Goal: Task Accomplishment & Management: Complete application form

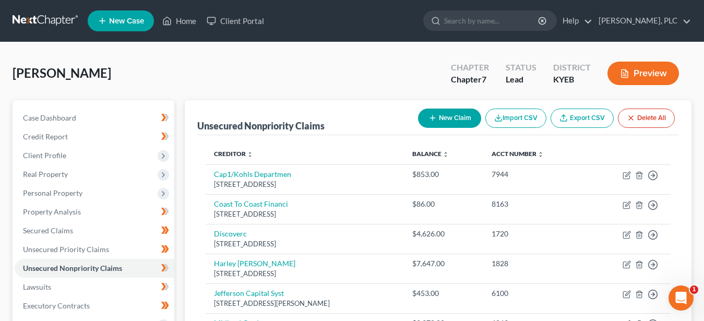
click at [633, 72] on button "Preview" at bounding box center [644, 73] width 72 height 23
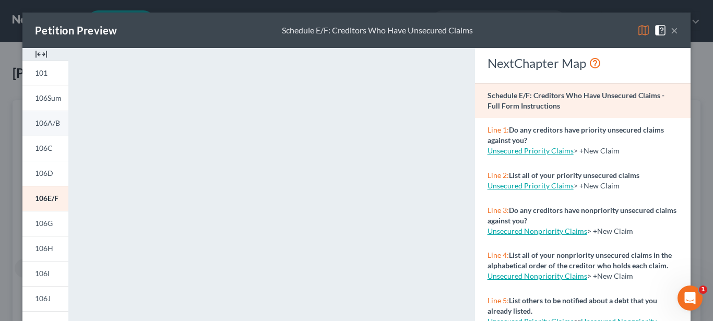
click at [42, 123] on span "106A/B" at bounding box center [47, 122] width 25 height 9
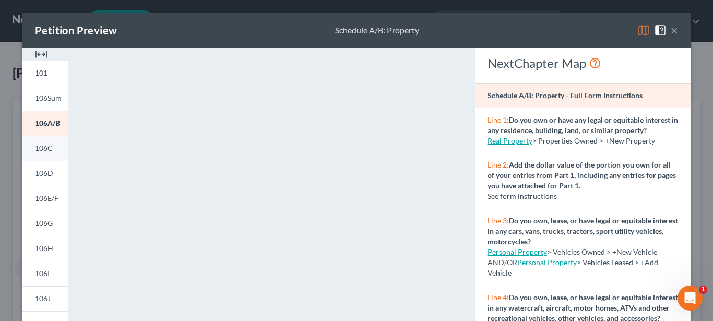
click at [35, 148] on span "106C" at bounding box center [44, 148] width 18 height 9
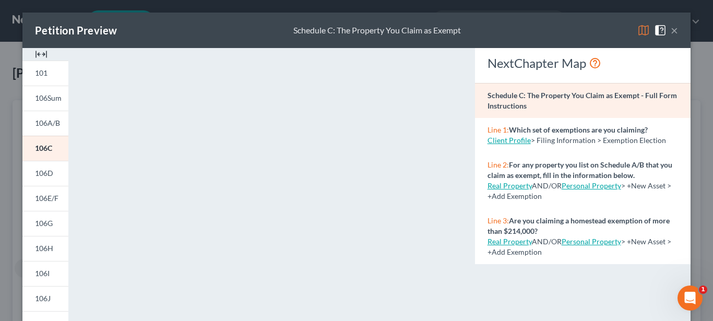
click at [672, 30] on button "×" at bounding box center [674, 30] width 7 height 13
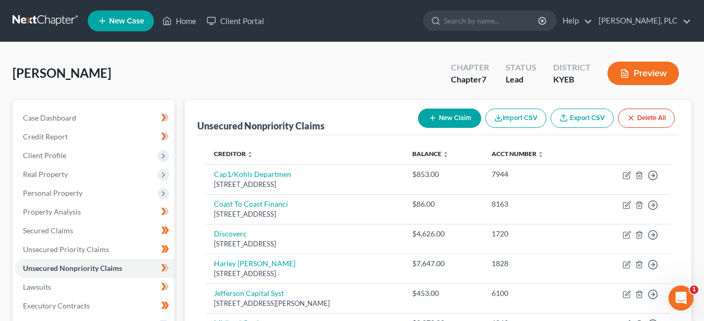
scroll to position [160, 0]
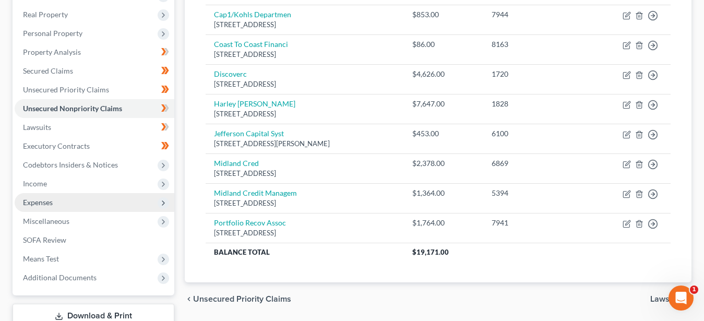
click at [51, 200] on span "Expenses" at bounding box center [38, 202] width 30 height 9
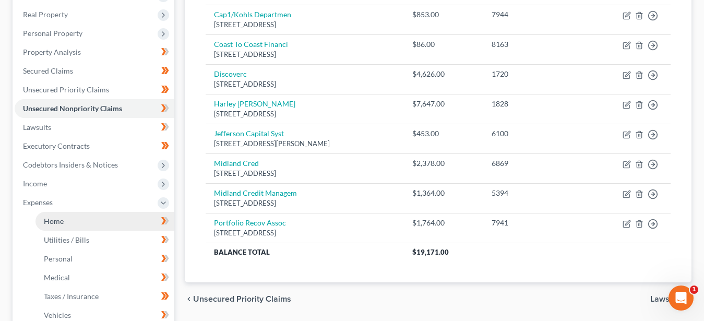
click at [60, 221] on span "Home" at bounding box center [54, 221] width 20 height 9
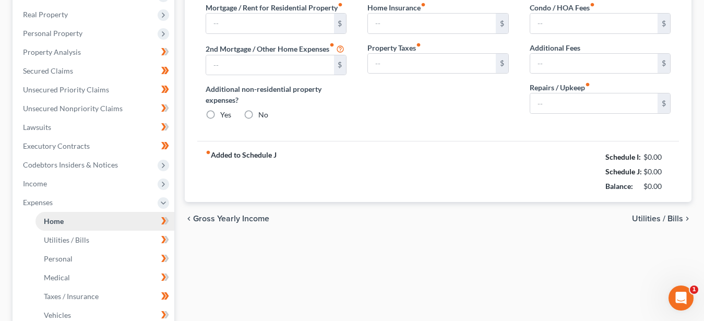
type input "0.00"
radio input "true"
type input "0.00"
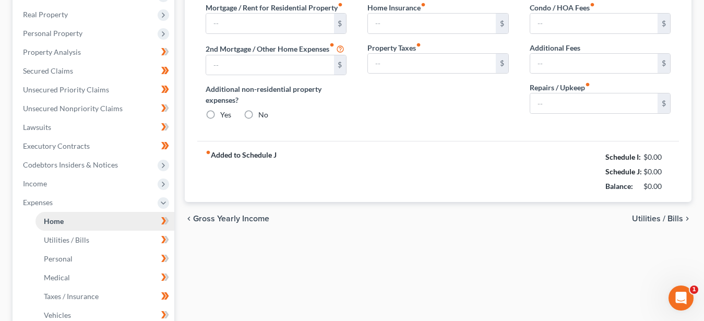
type input "0.00"
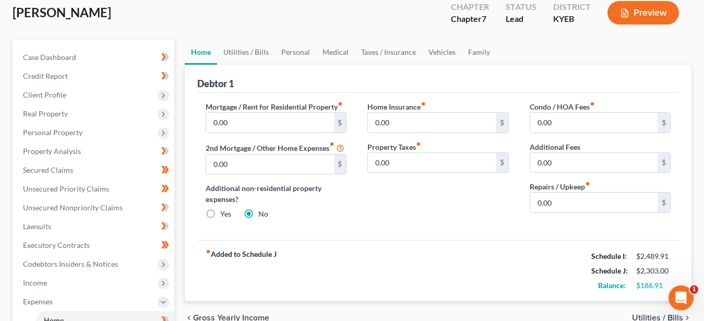
scroll to position [106, 0]
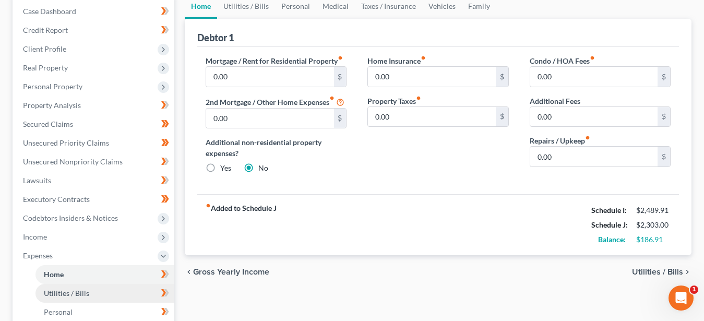
click at [94, 293] on link "Utilities / Bills" at bounding box center [104, 293] width 139 height 19
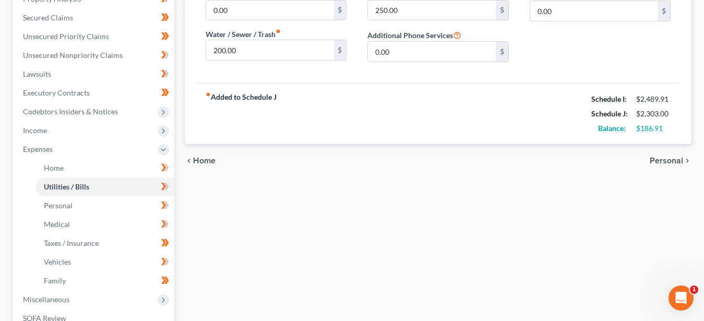
scroll to position [266, 0]
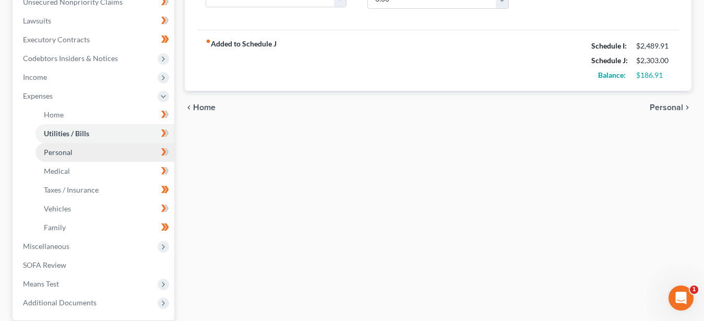
click at [54, 152] on span "Personal" at bounding box center [58, 152] width 29 height 9
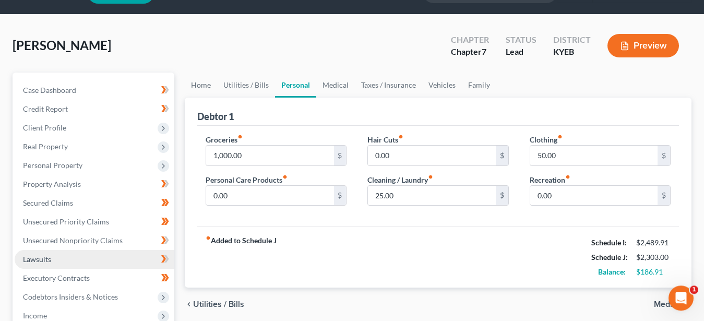
scroll to position [106, 0]
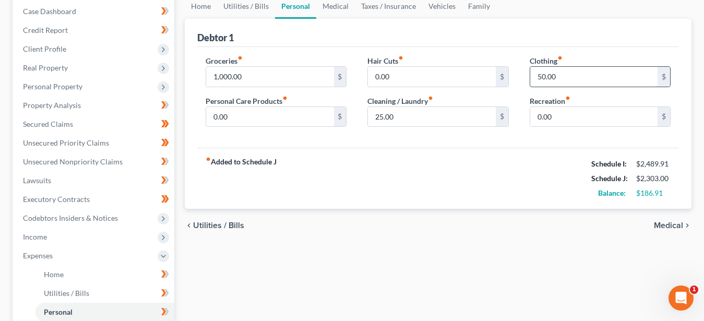
drag, startPoint x: 572, startPoint y: 77, endPoint x: 485, endPoint y: 73, distance: 86.2
click at [530, 73] on input "50.00" at bounding box center [593, 77] width 127 height 20
drag, startPoint x: 565, startPoint y: 73, endPoint x: 527, endPoint y: 74, distance: 38.1
click at [530, 74] on input "50.00" at bounding box center [593, 77] width 127 height 20
type input "100.00"
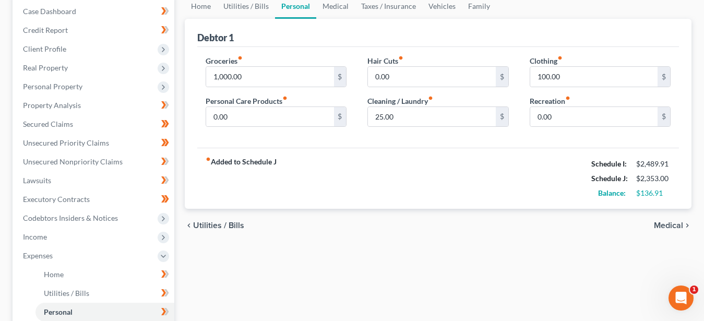
click at [371, 157] on div "fiber_manual_record Added to Schedule J Schedule I: $2,489.91 Schedule J: $2,35…" at bounding box center [438, 178] width 482 height 61
drag, startPoint x: 239, startPoint y: 115, endPoint x: 252, endPoint y: 114, distance: 13.6
click at [242, 118] on input "0.00" at bounding box center [269, 117] width 127 height 20
type input "50.00"
click at [420, 222] on div "chevron_left Utilities / Bills Medical chevron_right" at bounding box center [438, 225] width 507 height 33
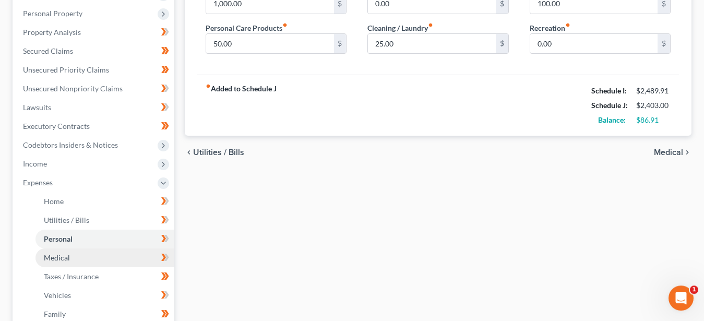
scroll to position [213, 0]
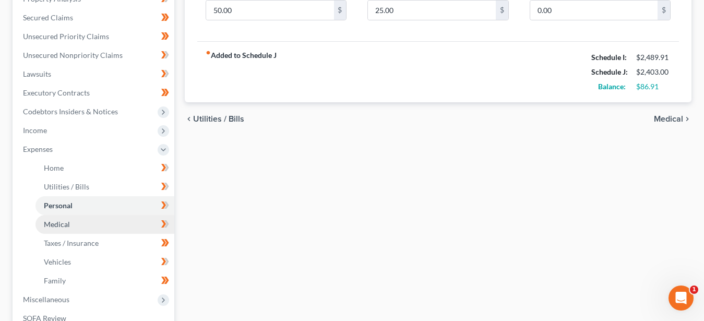
click at [66, 221] on span "Medical" at bounding box center [57, 224] width 26 height 9
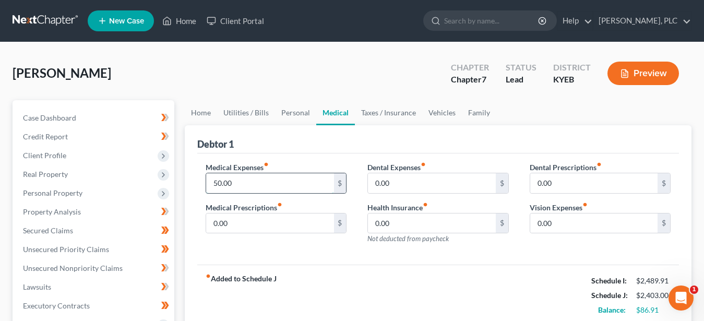
drag, startPoint x: 239, startPoint y: 181, endPoint x: 416, endPoint y: 255, distance: 192.1
click at [334, 193] on input "50.00" at bounding box center [269, 183] width 127 height 20
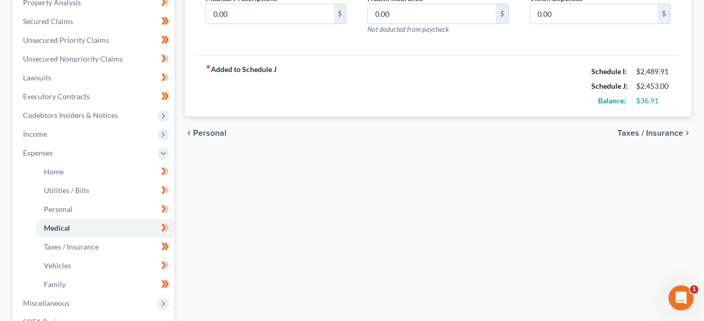
scroll to position [213, 0]
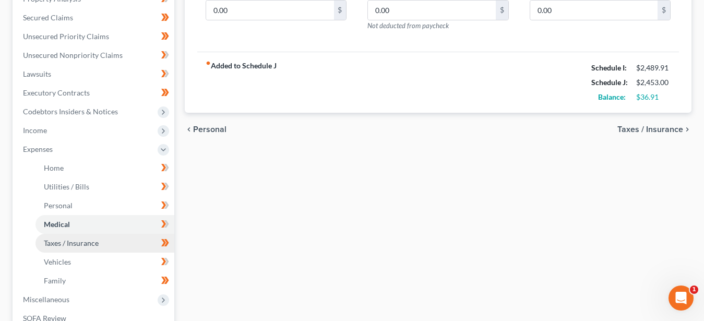
type input "100.00"
click at [92, 238] on link "Taxes / Insurance" at bounding box center [104, 243] width 139 height 19
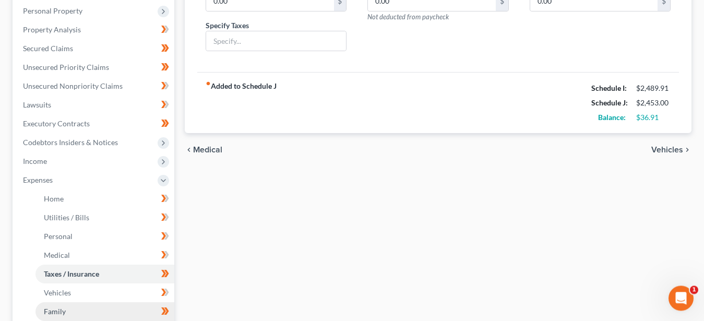
scroll to position [266, 0]
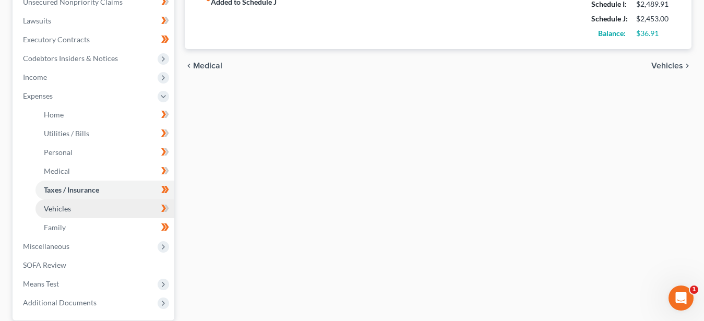
click at [73, 209] on link "Vehicles" at bounding box center [104, 208] width 139 height 19
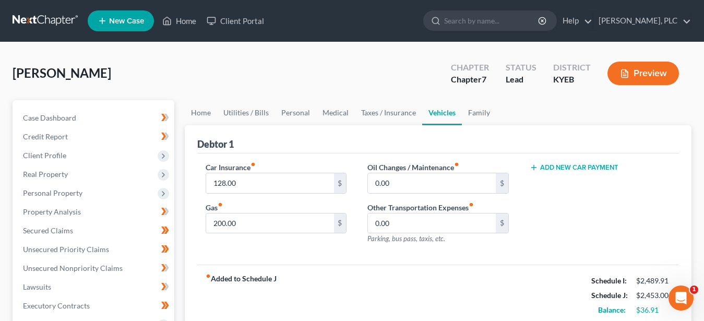
scroll to position [106, 0]
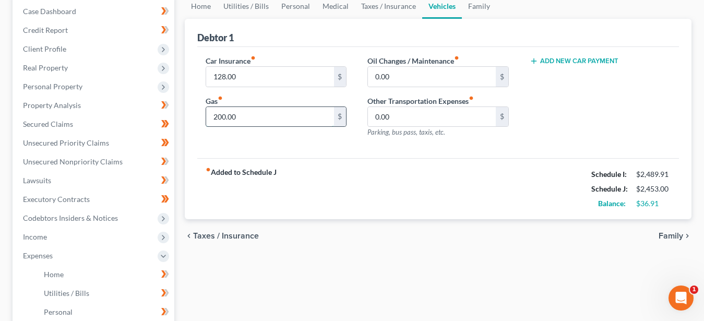
drag, startPoint x: 238, startPoint y: 116, endPoint x: 324, endPoint y: 128, distance: 87.5
click at [324, 127] on input "200.00" at bounding box center [269, 117] width 127 height 20
type input "250.00"
click at [363, 198] on div "fiber_manual_record Added to Schedule J Schedule I: $2,489.91 Schedule J: $2,50…" at bounding box center [438, 188] width 482 height 61
click at [242, 235] on span "Taxes / Insurance" at bounding box center [226, 236] width 66 height 8
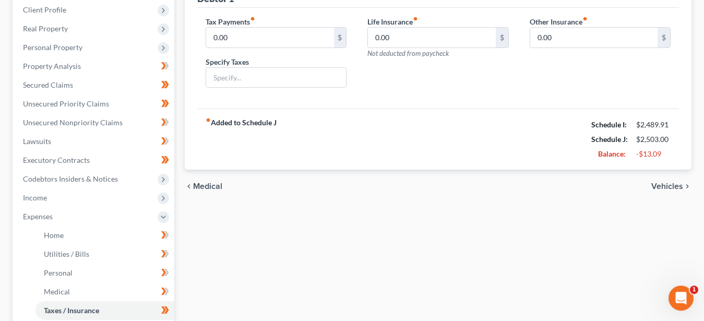
scroll to position [160, 0]
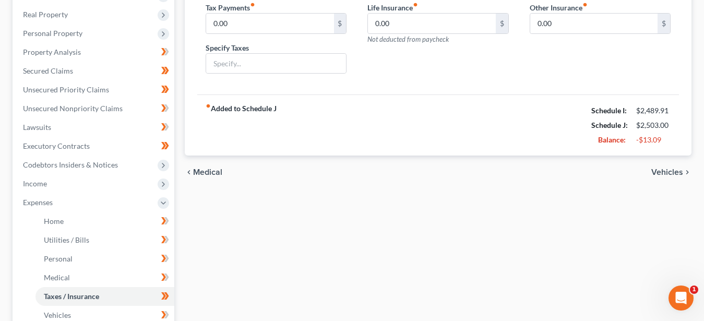
click at [210, 171] on span "Medical" at bounding box center [207, 172] width 29 height 8
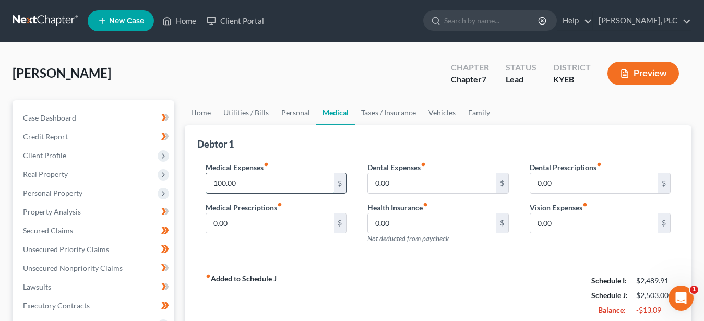
drag, startPoint x: 245, startPoint y: 181, endPoint x: 264, endPoint y: 186, distance: 19.4
click at [260, 184] on input "100.00" at bounding box center [269, 183] width 127 height 20
type input "50.00"
click at [304, 259] on div "Medical Expenses fiber_manual_record 50.00 $ Medical Prescriptions fiber_manual…" at bounding box center [438, 209] width 482 height 112
click at [650, 69] on button "Preview" at bounding box center [644, 73] width 72 height 23
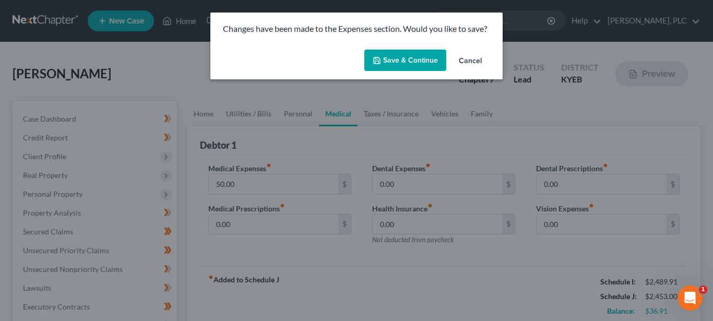
click at [402, 64] on button "Save & Continue" at bounding box center [405, 61] width 82 height 22
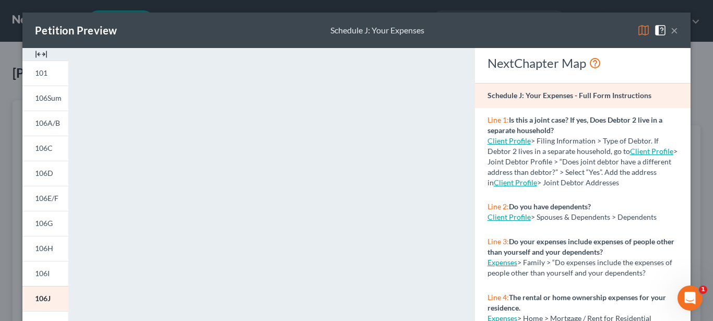
click at [672, 31] on button "×" at bounding box center [674, 30] width 7 height 13
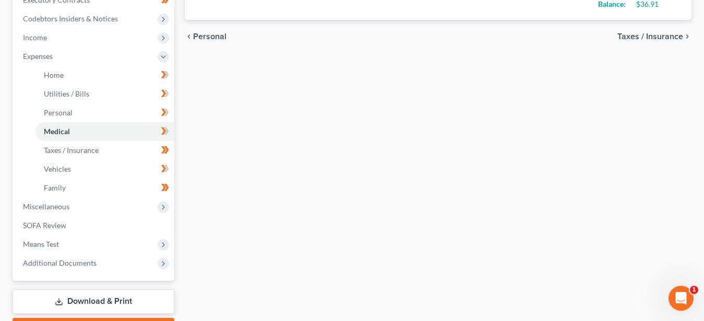
scroll to position [364, 0]
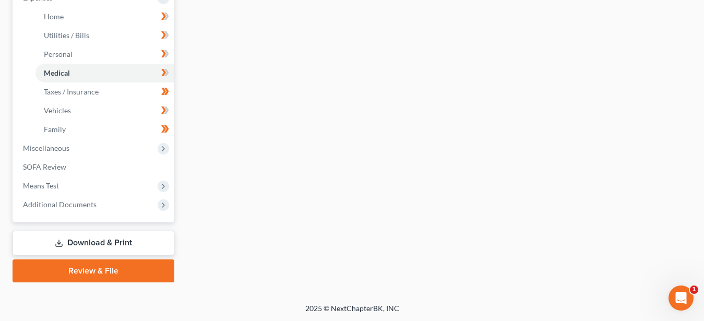
click at [93, 241] on link "Download & Print" at bounding box center [94, 243] width 162 height 25
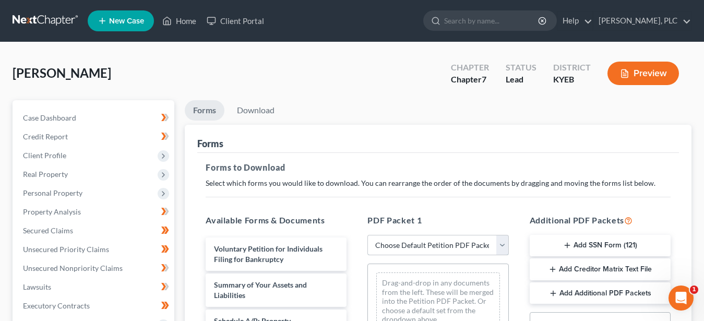
click at [368, 235] on select "Choose Default Petition PDF Packet Complete Bankruptcy Petition (all forms and …" at bounding box center [438, 245] width 141 height 21
select select "5"
click option "Ch 7 IFD's 2 B Printed" at bounding box center [0, 0] width 0 height 0
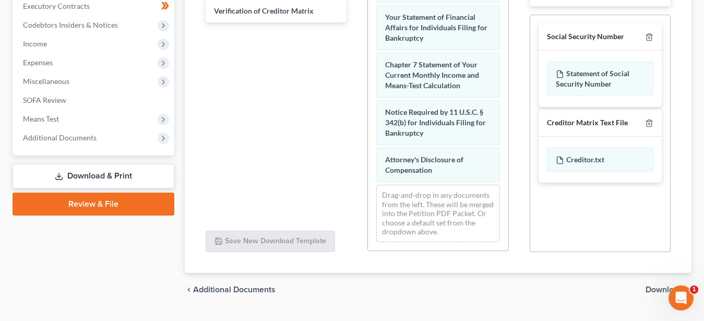
scroll to position [324, 0]
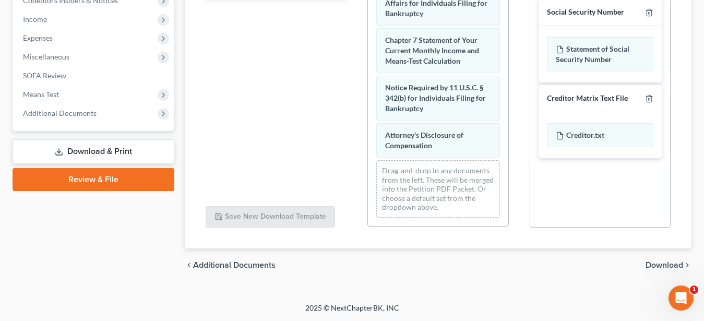
click at [658, 265] on span "Download" at bounding box center [665, 265] width 38 height 8
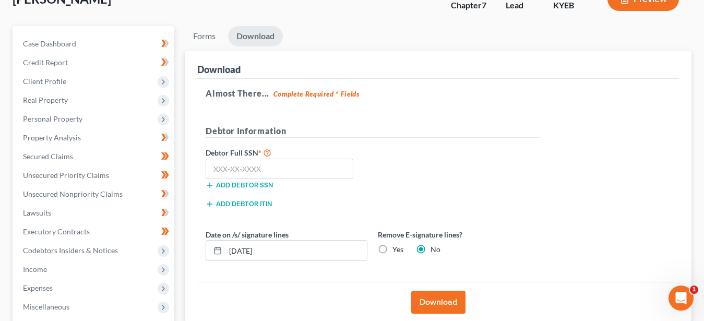
scroll to position [73, 0]
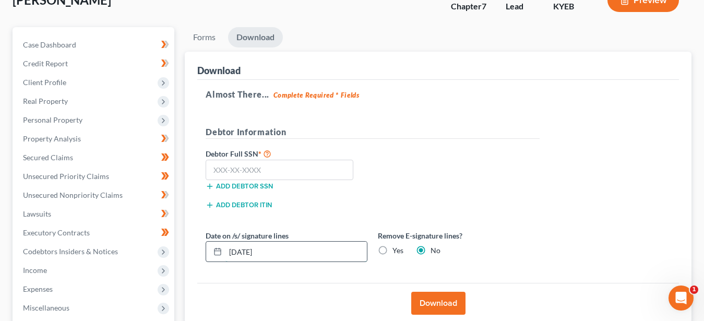
click at [245, 251] on input "[DATE]" at bounding box center [296, 252] width 141 height 20
type input "0"
type input "[DATE]"
click at [272, 173] on input "text" at bounding box center [280, 170] width 148 height 21
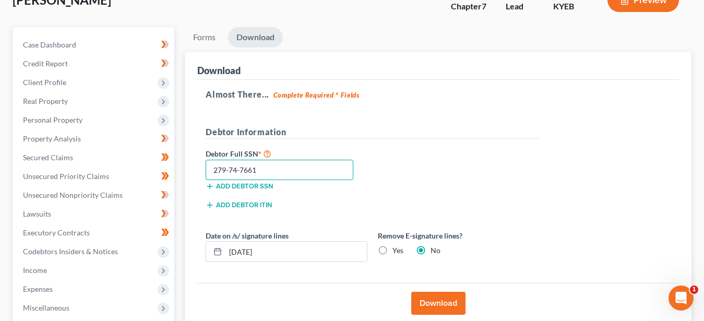
type input "279-74-7661"
click at [393, 251] on label "Yes" at bounding box center [398, 250] width 11 height 10
click at [397, 251] on input "Yes" at bounding box center [400, 248] width 7 height 7
radio input "true"
radio input "false"
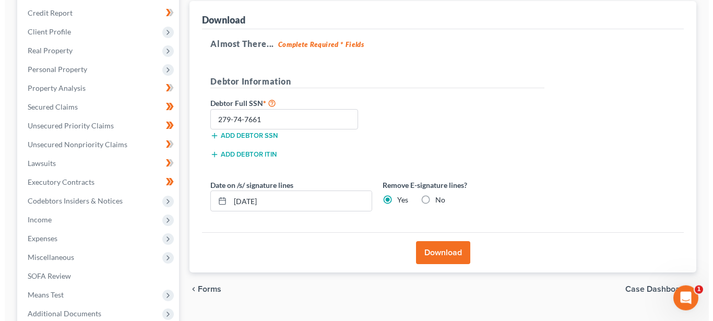
scroll to position [126, 0]
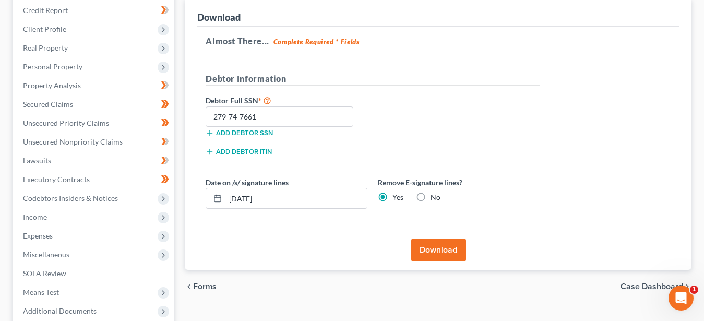
click at [435, 246] on button "Download" at bounding box center [438, 250] width 54 height 23
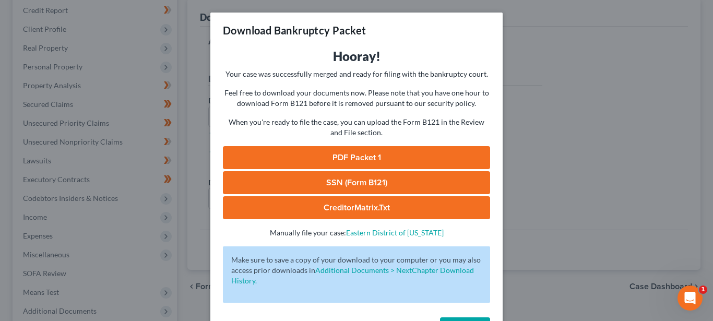
click at [315, 150] on link "PDF Packet 1" at bounding box center [356, 157] width 267 height 23
click at [340, 178] on link "SSN (Form B121)" at bounding box center [356, 182] width 267 height 23
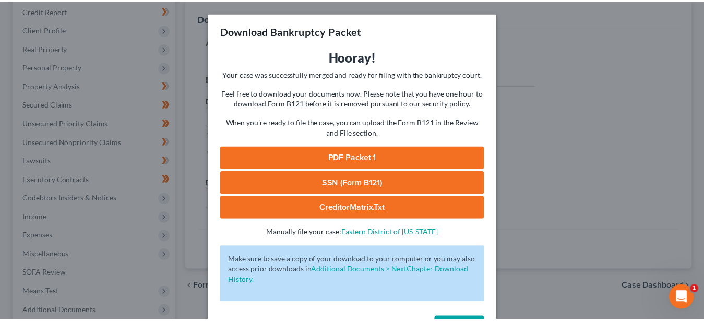
scroll to position [38, 0]
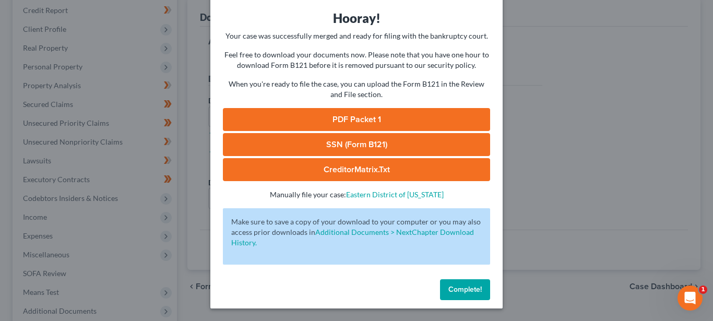
click at [468, 289] on span "Complete!" at bounding box center [464, 289] width 33 height 9
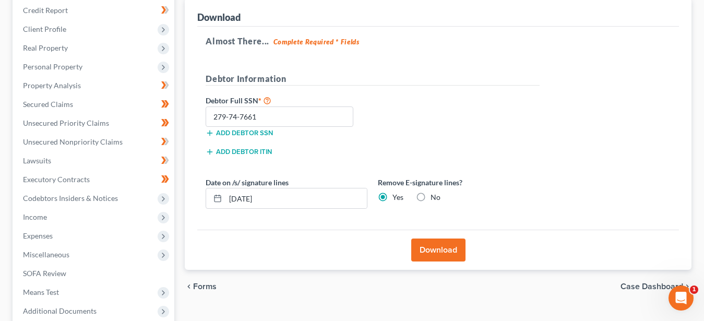
scroll to position [0, 0]
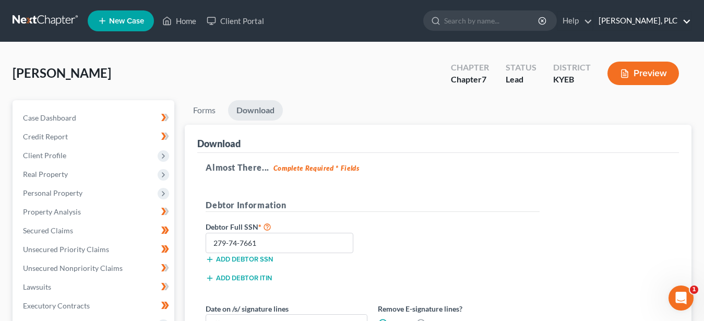
click at [660, 22] on link "[PERSON_NAME], PLC" at bounding box center [643, 20] width 98 height 19
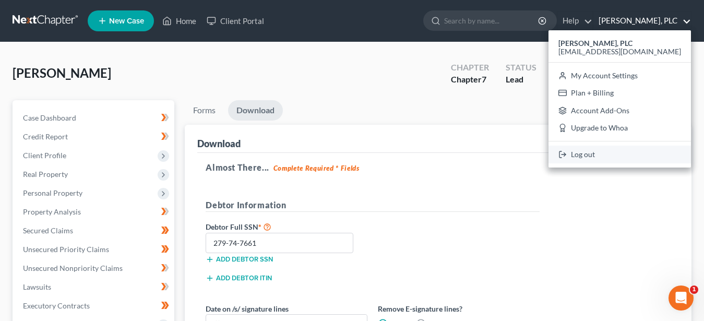
click at [631, 149] on link "Log out" at bounding box center [620, 155] width 143 height 18
